Goal: Task Accomplishment & Management: Manage account settings

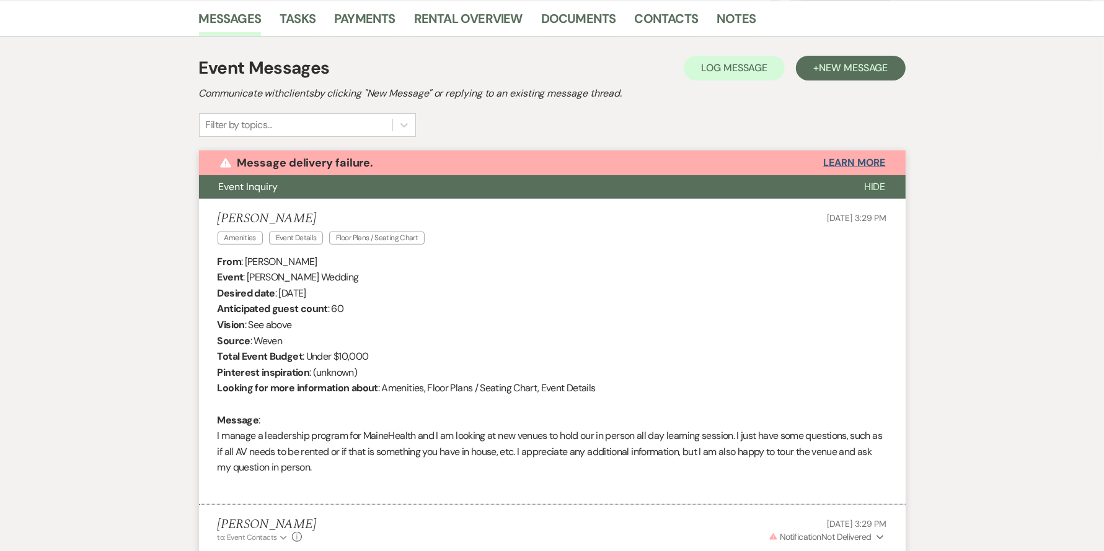
click at [846, 160] on button "Learn More" at bounding box center [854, 163] width 62 height 10
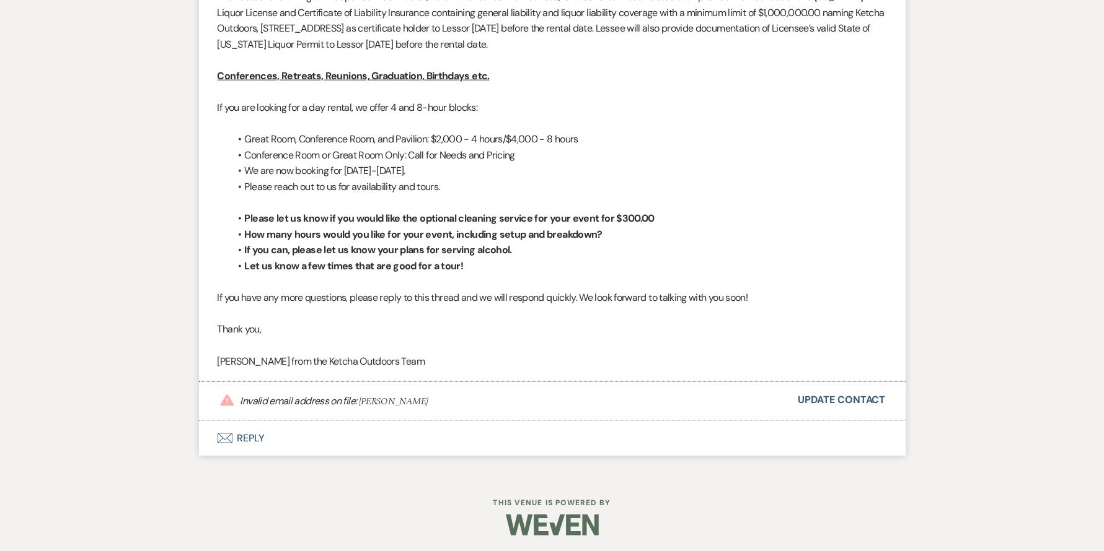
scroll to position [1460, 0]
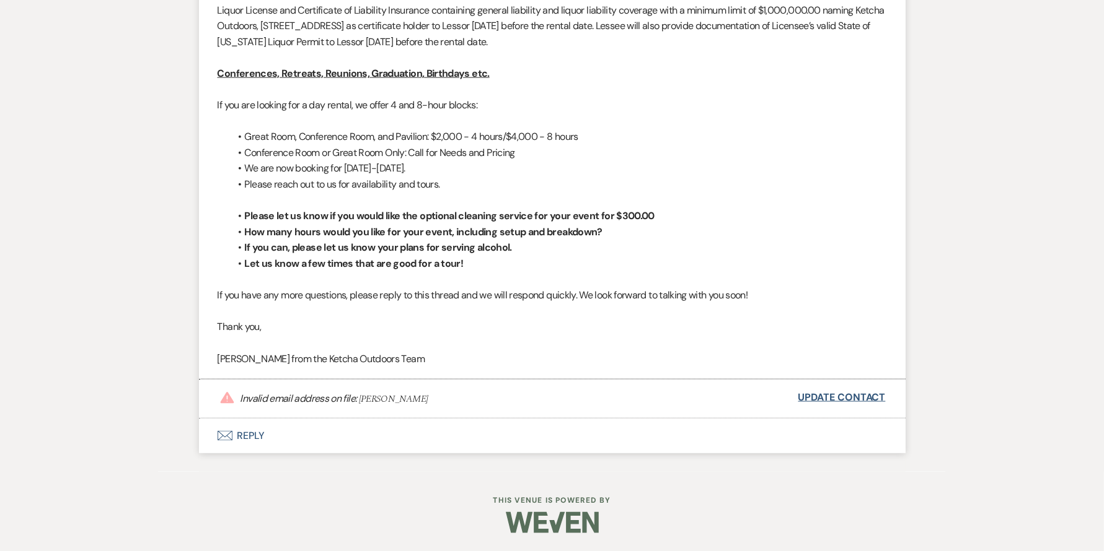
click at [839, 401] on link "Update Contact" at bounding box center [841, 398] width 87 height 16
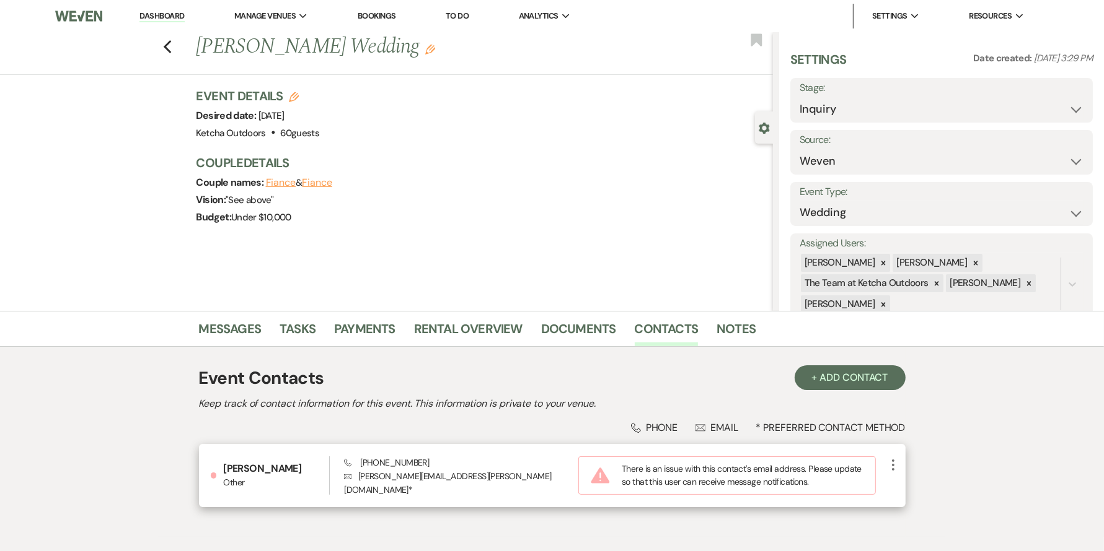
click at [899, 465] on icon "More" at bounding box center [892, 465] width 15 height 15
click at [913, 487] on button "Pencil Edit" at bounding box center [922, 489] width 74 height 21
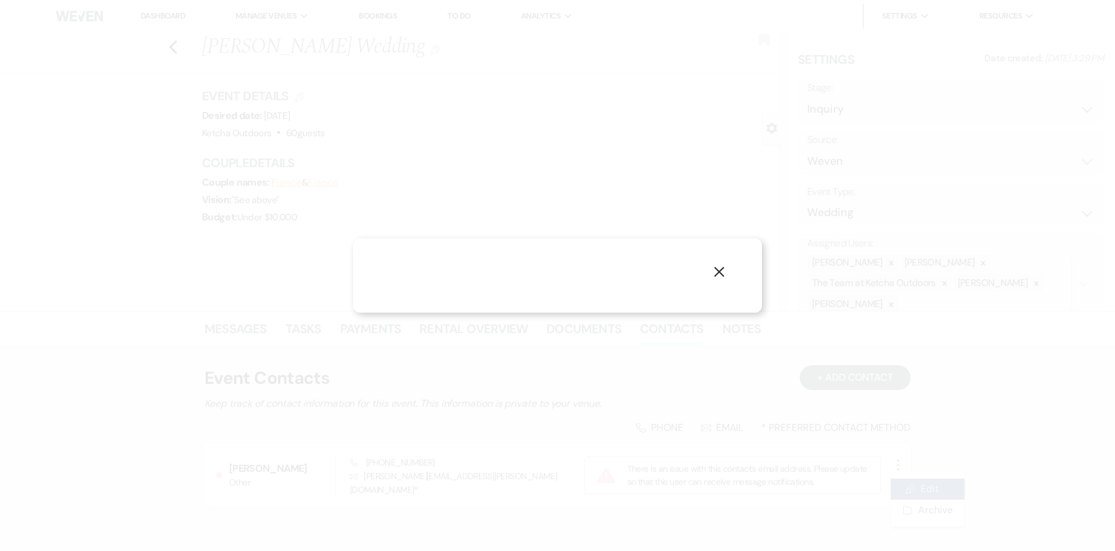
select select "email"
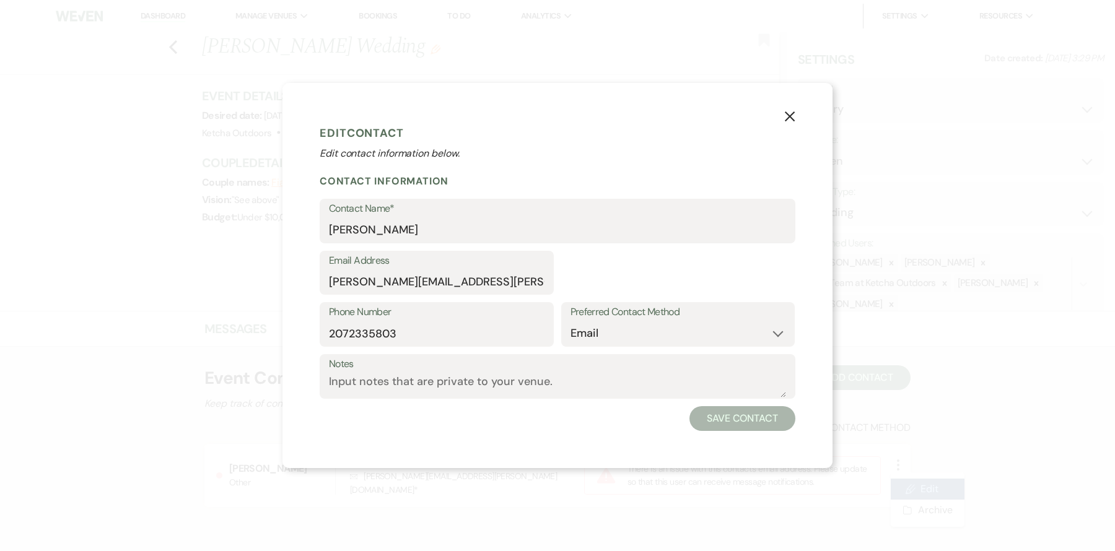
select select "6"
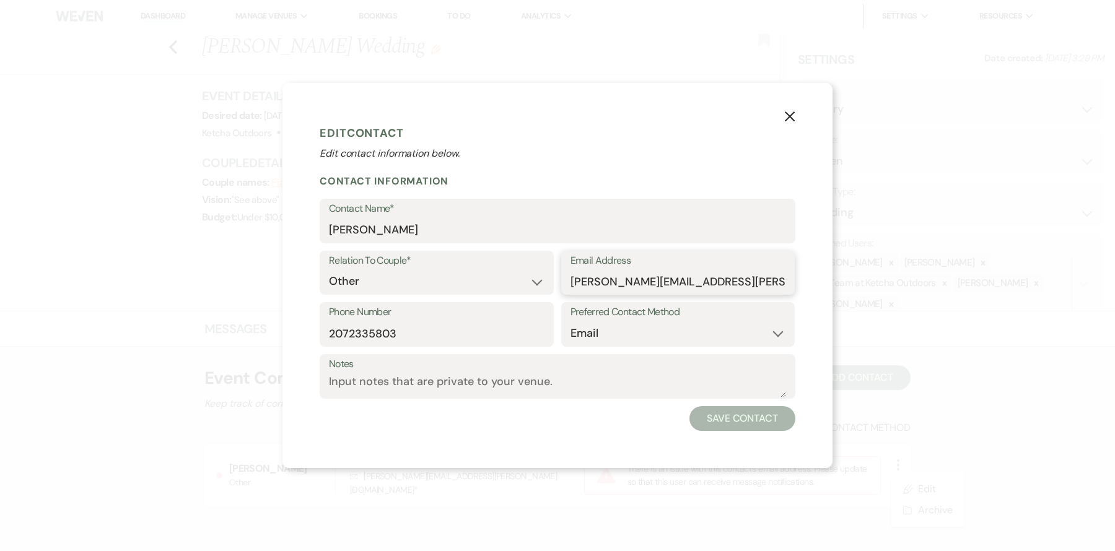
click at [776, 280] on input "[PERSON_NAME][EMAIL_ADDRESS][PERSON_NAME][DOMAIN_NAME]" at bounding box center [679, 282] width 216 height 24
click at [571, 284] on input "[PERSON_NAME][EMAIL_ADDRESS][PERSON_NAME][DOMAIN_NAME]" at bounding box center [679, 282] width 216 height 24
click at [776, 288] on input "[PERSON_NAME][EMAIL_ADDRESS][PERSON_NAME][DOMAIN_NAME]" at bounding box center [679, 282] width 216 height 24
click at [571, 284] on input "[PERSON_NAME][EMAIL_ADDRESS][PERSON_NAME][DOMAIN_NAME]" at bounding box center [679, 282] width 216 height 24
drag, startPoint x: 571, startPoint y: 281, endPoint x: 760, endPoint y: 283, distance: 188.4
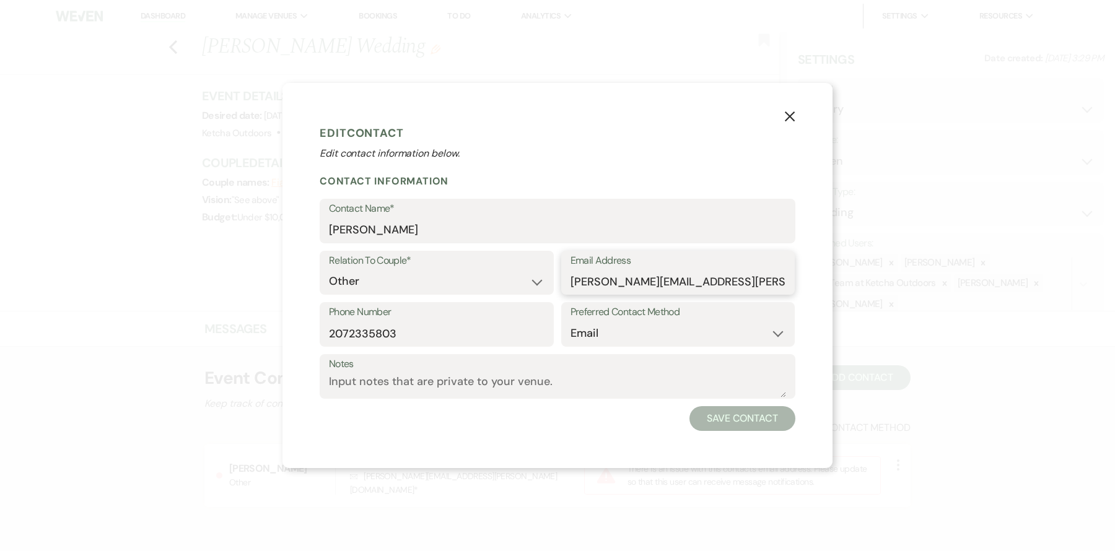
click at [760, 283] on input "[PERSON_NAME][EMAIL_ADDRESS][PERSON_NAME][DOMAIN_NAME]" at bounding box center [679, 282] width 216 height 24
